Goal: Task Accomplishment & Management: Manage account settings

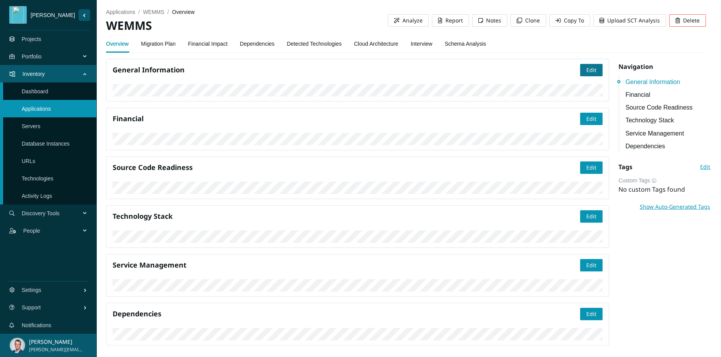
click at [588, 71] on span "Edit" at bounding box center [591, 70] width 10 height 9
click at [585, 70] on span "Save" at bounding box center [590, 70] width 12 height 9
click at [162, 43] on link "Migration Plan" at bounding box center [158, 43] width 35 height 15
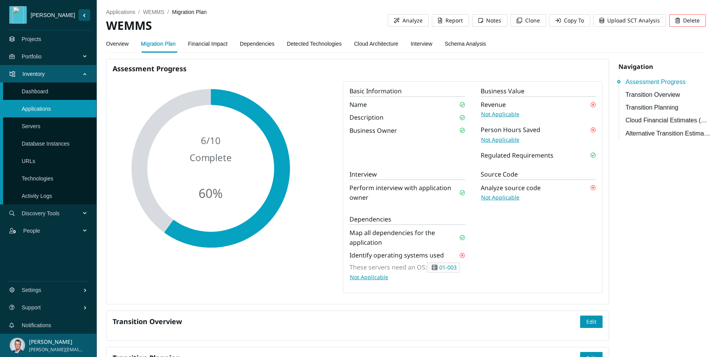
click at [444, 266] on link "01-003" at bounding box center [447, 267] width 17 height 7
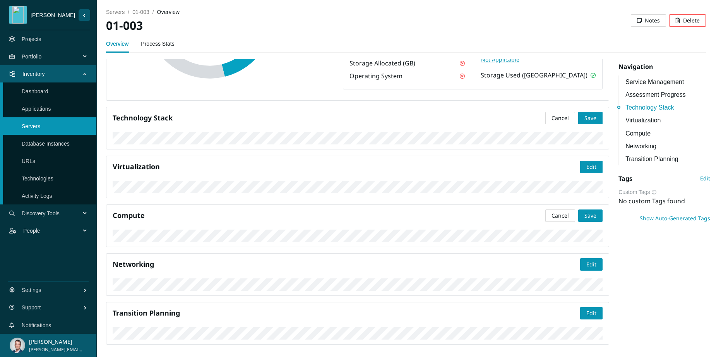
scroll to position [412, 0]
